Goal: Task Accomplishment & Management: Use online tool/utility

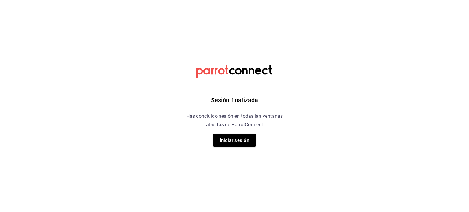
click at [252, 148] on div "Sesión finalizada Has concluido sesión en todas las ventanas abiertas de Parrot…" at bounding box center [235, 106] width 154 height 212
click at [250, 140] on button "Iniciar sesión" at bounding box center [234, 140] width 43 height 13
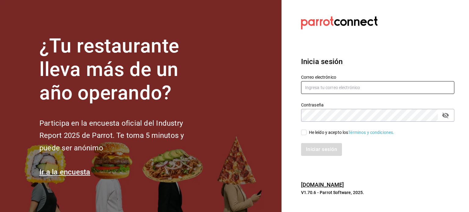
type input "[EMAIL_ADDRESS][DOMAIN_NAME]"
click at [298, 133] on div "He leído y acepto los Términos y condiciones." at bounding box center [374, 129] width 161 height 14
click at [303, 131] on input "He leído y acepto los Términos y condiciones." at bounding box center [303, 132] width 5 height 5
checkbox input "true"
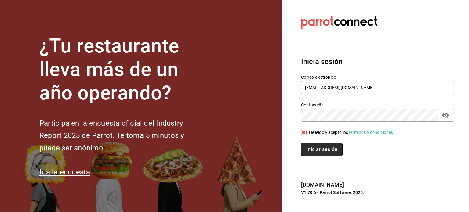
click at [311, 149] on button "Iniciar sesión" at bounding box center [322, 149] width 42 height 13
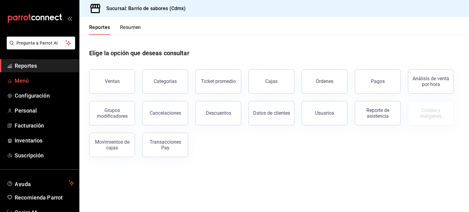
click at [47, 81] on span "Menú" at bounding box center [45, 81] width 60 height 8
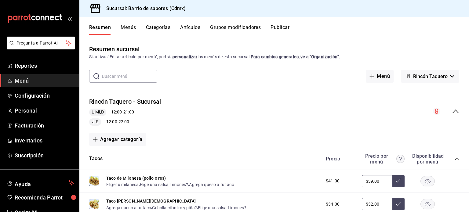
click at [451, 116] on div "Rincón Taquero - Sucursal L-Mi,D 12:00 - 21:00 J-S 12:00 - 22:00" at bounding box center [274, 112] width 390 height 38
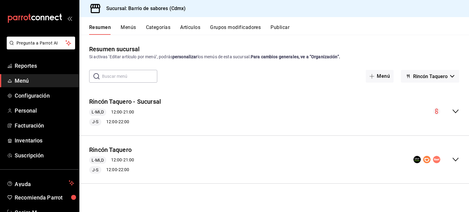
click at [453, 157] on icon "collapse-menu-row" at bounding box center [455, 159] width 7 height 7
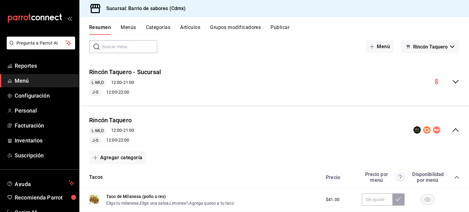
scroll to position [122, 0]
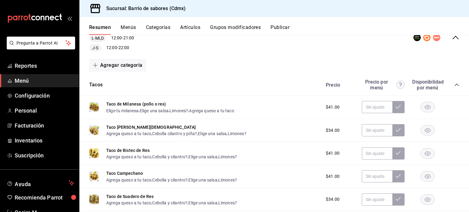
click at [455, 86] on icon "collapse-category-row" at bounding box center [457, 84] width 5 height 5
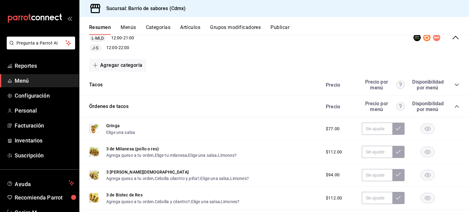
click at [442, 118] on div "Gringa Elige una salsa $77.00" at bounding box center [274, 129] width 390 height 23
click at [455, 103] on div "Órdenes de tacos Precio Precio por menú Disponibilidad por menú" at bounding box center [274, 107] width 390 height 22
click at [455, 106] on div "Órdenes de tacos Precio Precio por menú Disponibilidad por menú" at bounding box center [274, 107] width 390 height 22
click at [455, 107] on icon "collapse-category-row" at bounding box center [457, 106] width 4 height 2
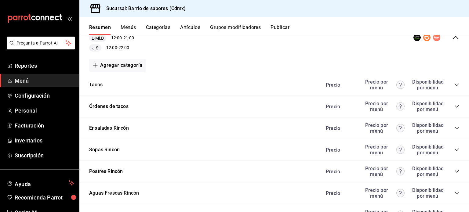
click at [455, 193] on icon "collapse-category-row" at bounding box center [457, 193] width 5 height 5
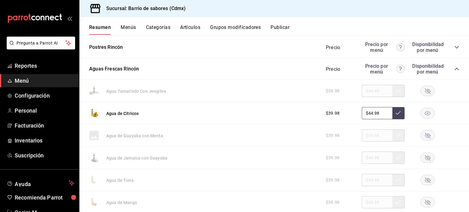
scroll to position [247, 0]
click at [424, 94] on rect "button" at bounding box center [428, 91] width 14 height 10
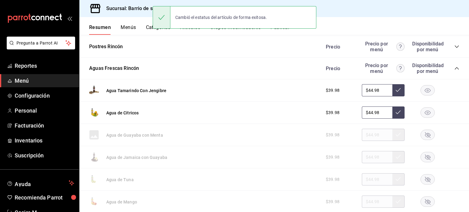
click at [421, 131] on rect "button" at bounding box center [428, 135] width 14 height 10
click at [421, 159] on rect "button" at bounding box center [428, 157] width 14 height 10
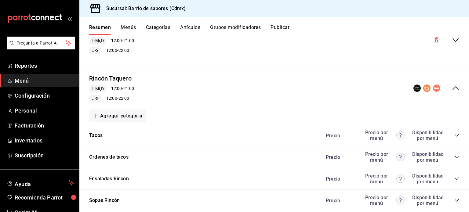
scroll to position [0, 0]
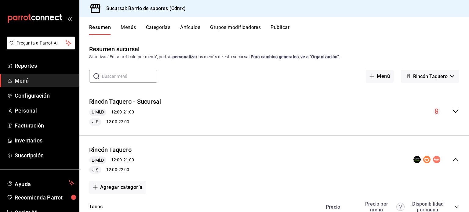
click at [438, 75] on span "Rincón Taquero" at bounding box center [430, 77] width 35 height 6
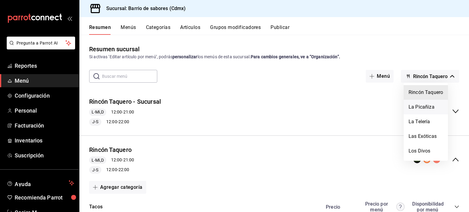
click at [429, 104] on li "La Picañiza" at bounding box center [426, 107] width 44 height 15
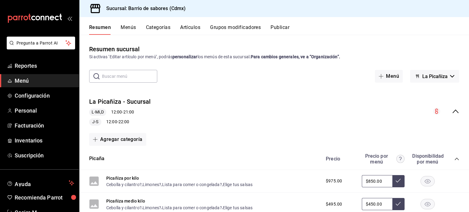
click at [454, 112] on icon "collapse-menu-row" at bounding box center [455, 111] width 7 height 7
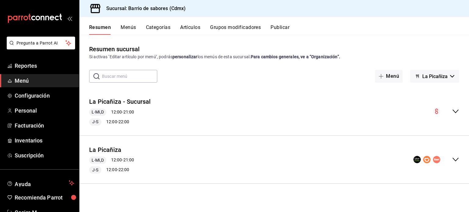
click at [456, 160] on icon "collapse-menu-row" at bounding box center [456, 160] width 6 height 4
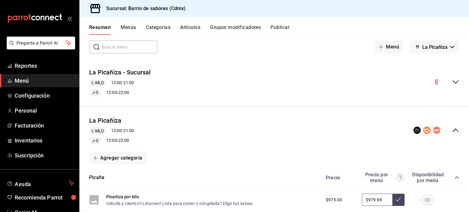
scroll to position [92, 0]
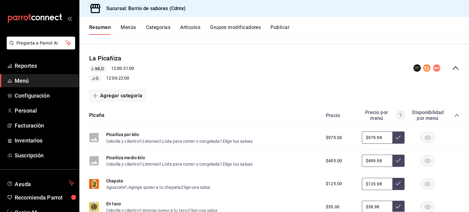
click at [447, 115] on div "Precio Precio por menú Disponibilidad por menú" at bounding box center [390, 116] width 140 height 12
click at [455, 117] on icon "collapse-category-row" at bounding box center [457, 115] width 5 height 5
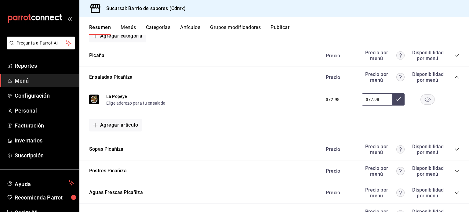
scroll to position [183, 0]
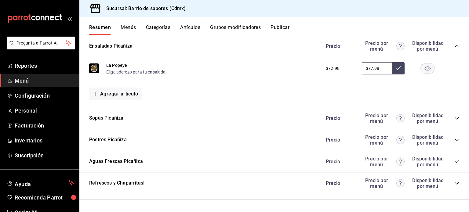
click at [455, 161] on icon "collapse-category-row" at bounding box center [457, 161] width 5 height 5
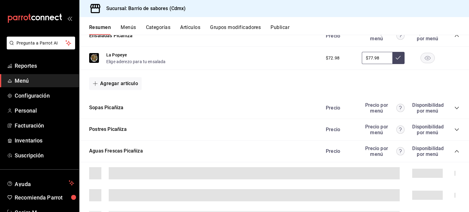
scroll to position [276, 0]
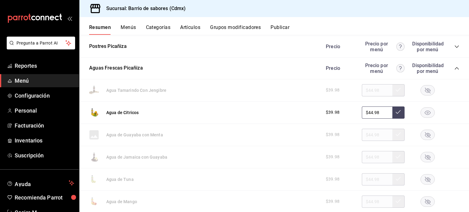
click at [425, 92] on rect "button" at bounding box center [428, 90] width 14 height 10
click at [423, 137] on rect "button" at bounding box center [428, 135] width 14 height 10
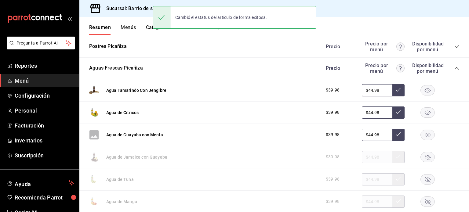
click at [421, 159] on rect "button" at bounding box center [428, 157] width 14 height 10
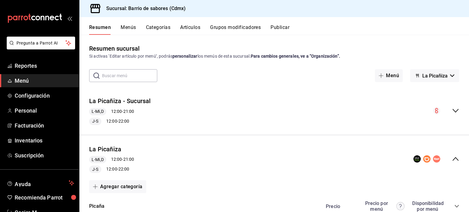
scroll to position [0, 0]
click at [444, 77] on button "La Picañiza" at bounding box center [434, 76] width 49 height 13
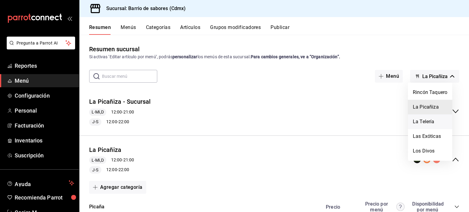
click at [433, 120] on li "La Telería" at bounding box center [430, 122] width 44 height 15
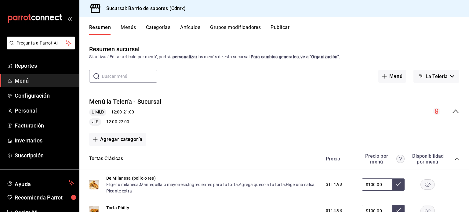
scroll to position [61, 0]
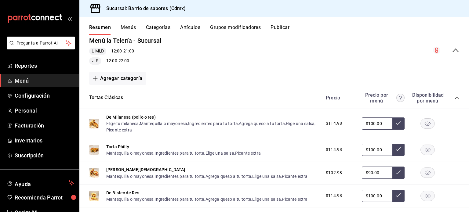
click at [453, 52] on icon "collapse-menu-row" at bounding box center [456, 51] width 6 height 4
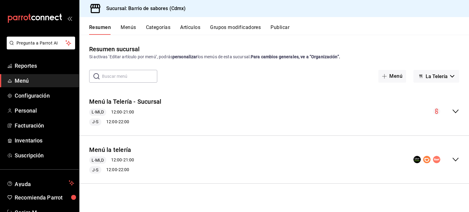
scroll to position [0, 0]
click at [457, 160] on icon "collapse-menu-row" at bounding box center [456, 160] width 6 height 4
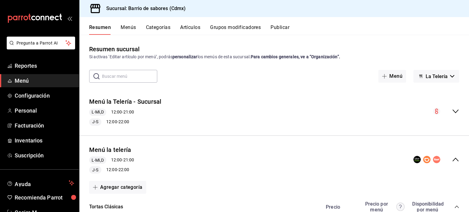
scroll to position [122, 0]
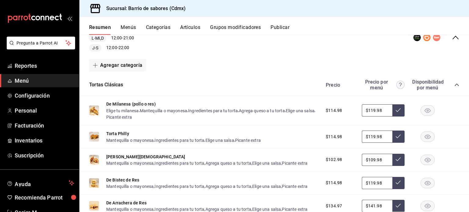
click at [455, 85] on icon "collapse-category-row" at bounding box center [457, 84] width 5 height 5
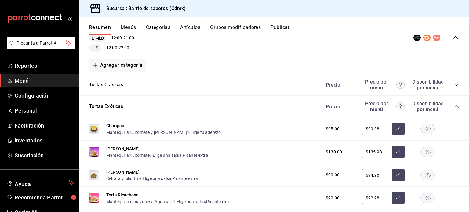
click at [455, 107] on icon "collapse-category-row" at bounding box center [457, 106] width 5 height 5
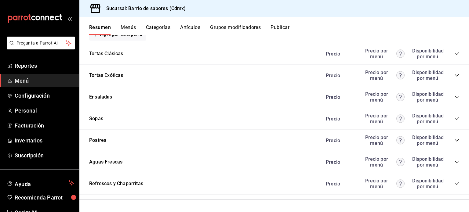
scroll to position [154, 0]
click at [455, 162] on icon "collapse-category-row" at bounding box center [457, 162] width 4 height 2
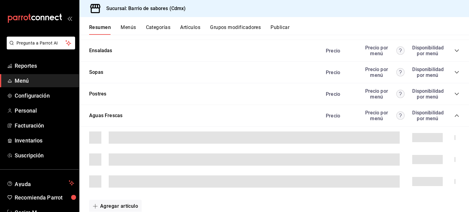
scroll to position [246, 0]
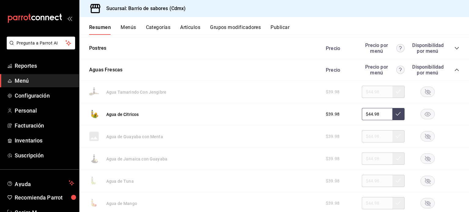
click at [425, 90] on rect "button" at bounding box center [428, 92] width 14 height 10
click at [431, 139] on div at bounding box center [427, 136] width 31 height 10
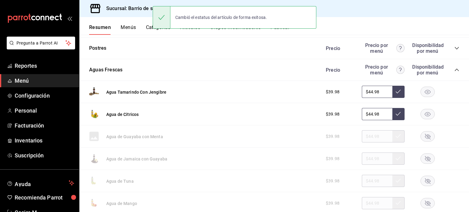
click at [427, 139] on rect "button" at bounding box center [428, 137] width 14 height 10
click at [425, 158] on rect "button" at bounding box center [428, 159] width 14 height 10
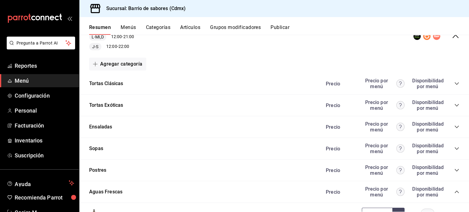
scroll to position [0, 0]
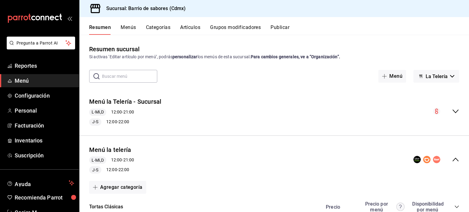
click at [452, 81] on button "La Telería" at bounding box center [437, 76] width 46 height 13
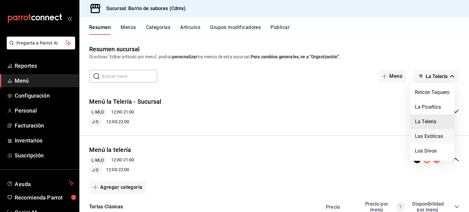
click at [422, 138] on li "Las Exóticas" at bounding box center [432, 136] width 44 height 15
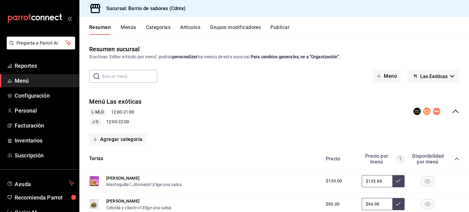
click at [456, 159] on div "Tortas Precio Precio por menú Disponibilidad por menú" at bounding box center [274, 159] width 390 height 22
click at [455, 159] on icon "collapse-category-row" at bounding box center [457, 159] width 5 height 5
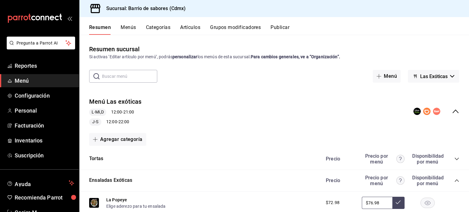
click at [455, 159] on icon "collapse-category-row" at bounding box center [457, 159] width 5 height 5
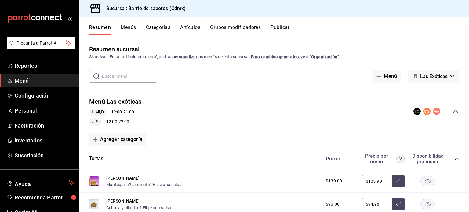
click at [455, 159] on icon "collapse-category-row" at bounding box center [457, 159] width 5 height 5
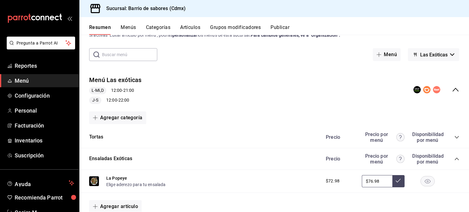
scroll to position [122, 0]
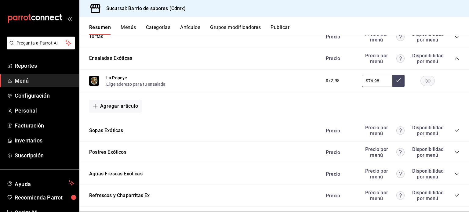
click at [455, 174] on icon "collapse-category-row" at bounding box center [457, 174] width 5 height 5
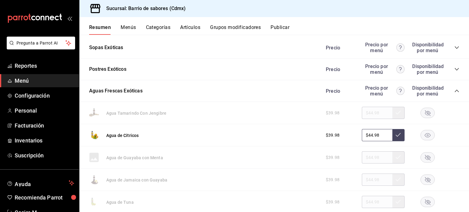
scroll to position [244, 0]
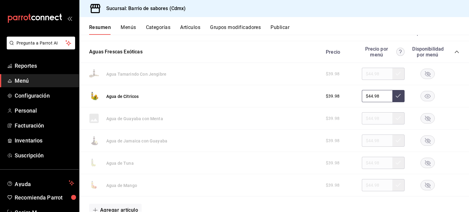
click at [423, 76] on rect "button" at bounding box center [428, 74] width 14 height 10
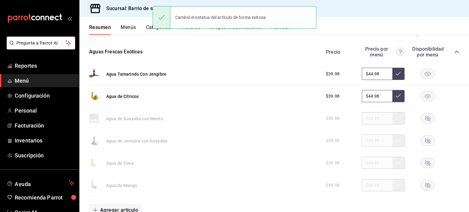
click at [425, 122] on rect "button" at bounding box center [428, 119] width 14 height 10
click at [424, 140] on rect "button" at bounding box center [428, 141] width 14 height 10
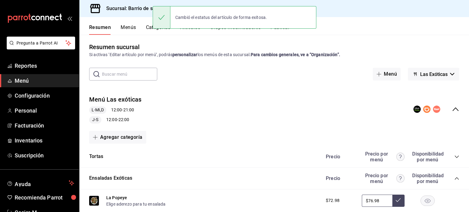
scroll to position [0, 0]
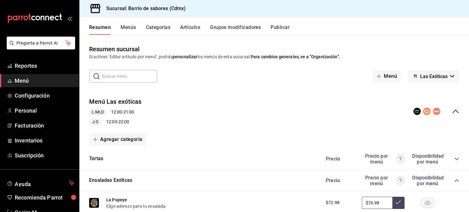
click at [442, 78] on span "Las Exóticas" at bounding box center [433, 77] width 27 height 6
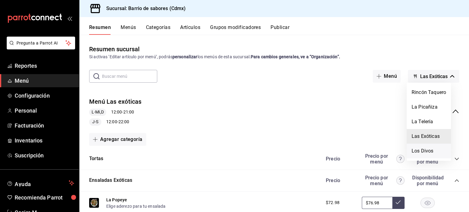
click at [428, 149] on li "Los Divos" at bounding box center [429, 151] width 44 height 15
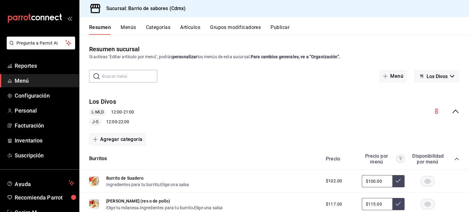
click at [452, 112] on icon "collapse-menu-row" at bounding box center [455, 111] width 7 height 7
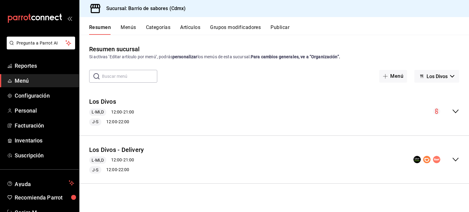
click at [455, 166] on div "Los Divos - Delivery L-Mi,D 12:00 - 21:00 J-S 12:00 - 22:00" at bounding box center [274, 160] width 390 height 38
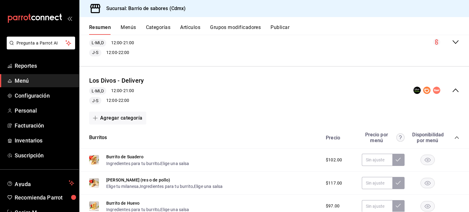
scroll to position [122, 0]
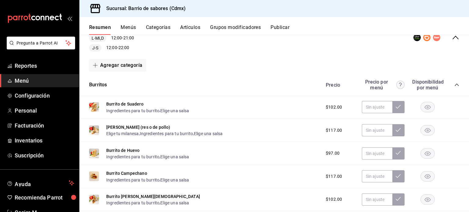
click at [455, 85] on icon "collapse-category-row" at bounding box center [457, 85] width 4 height 2
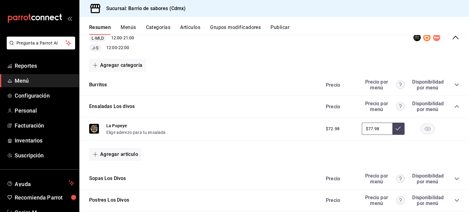
click at [455, 109] on icon "collapse-category-row" at bounding box center [457, 106] width 5 height 5
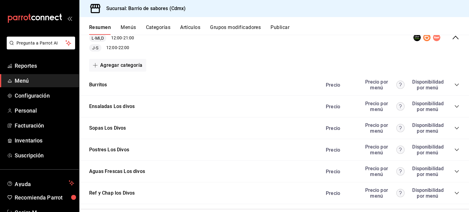
click at [452, 174] on div "Precio Precio por menú Disponibilidad por menú" at bounding box center [390, 172] width 140 height 12
click at [455, 171] on icon "collapse-category-row" at bounding box center [457, 171] width 5 height 5
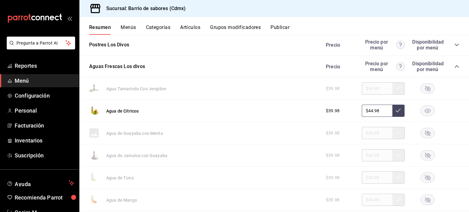
scroll to position [244, 0]
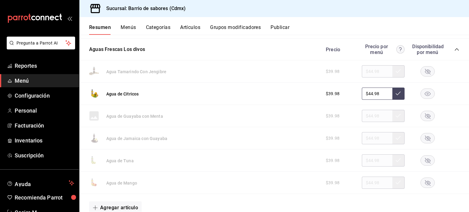
click at [427, 70] on rect "button" at bounding box center [428, 72] width 14 height 10
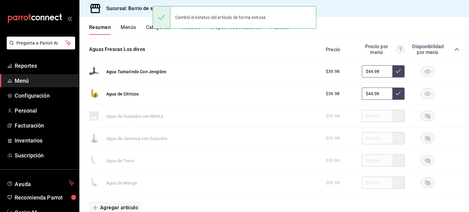
click at [421, 118] on rect "button" at bounding box center [428, 116] width 14 height 10
click at [423, 139] on rect "button" at bounding box center [428, 139] width 14 height 10
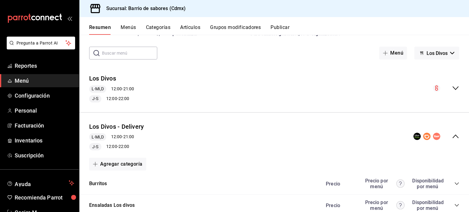
scroll to position [0, 0]
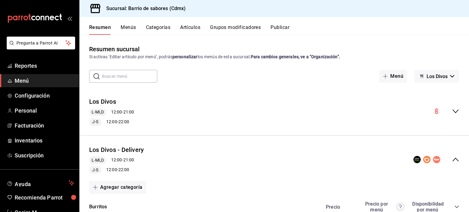
click at [275, 24] on button "Publicar" at bounding box center [280, 29] width 19 height 10
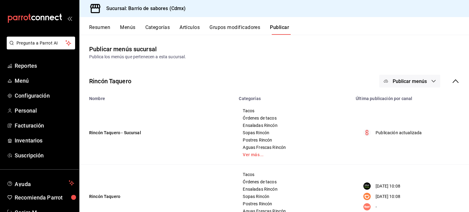
click at [431, 81] on icon "button" at bounding box center [433, 81] width 5 height 5
